Goal: Use online tool/utility

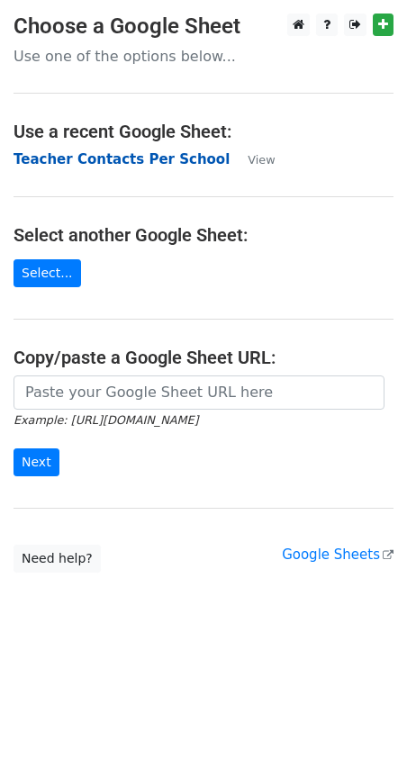
click at [118, 158] on strong "Teacher Contacts Per School" at bounding box center [122, 159] width 216 height 16
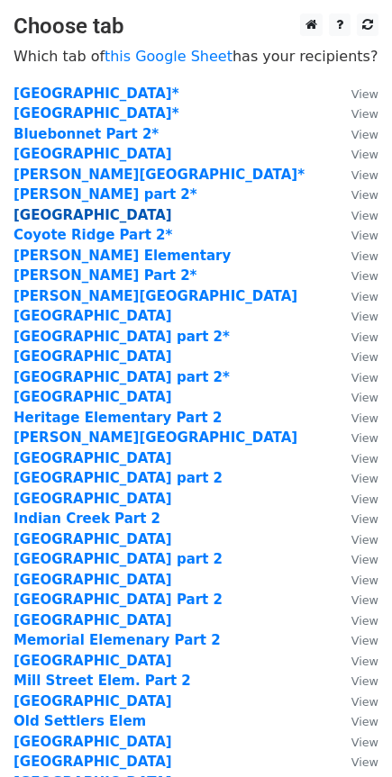
click at [95, 221] on strong "[GEOGRAPHIC_DATA]" at bounding box center [93, 215] width 158 height 16
